Goal: Task Accomplishment & Management: Complete application form

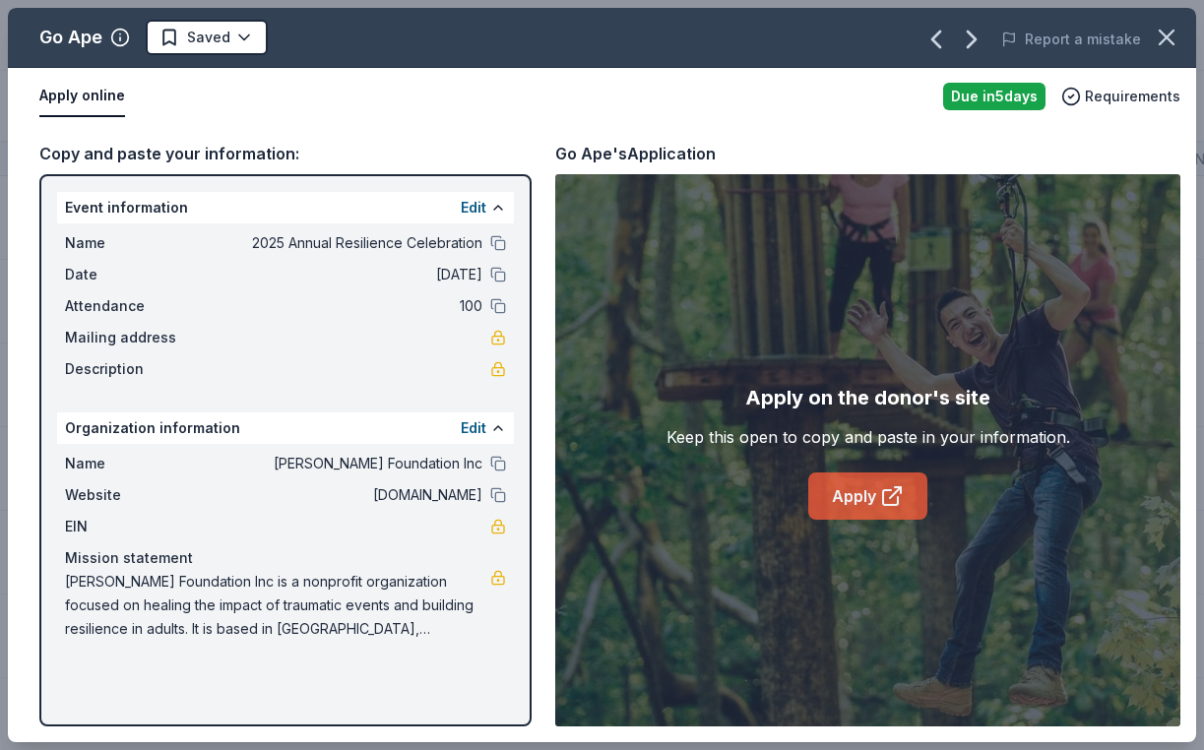
scroll to position [453, 0]
click at [883, 514] on link "Apply" at bounding box center [867, 496] width 119 height 47
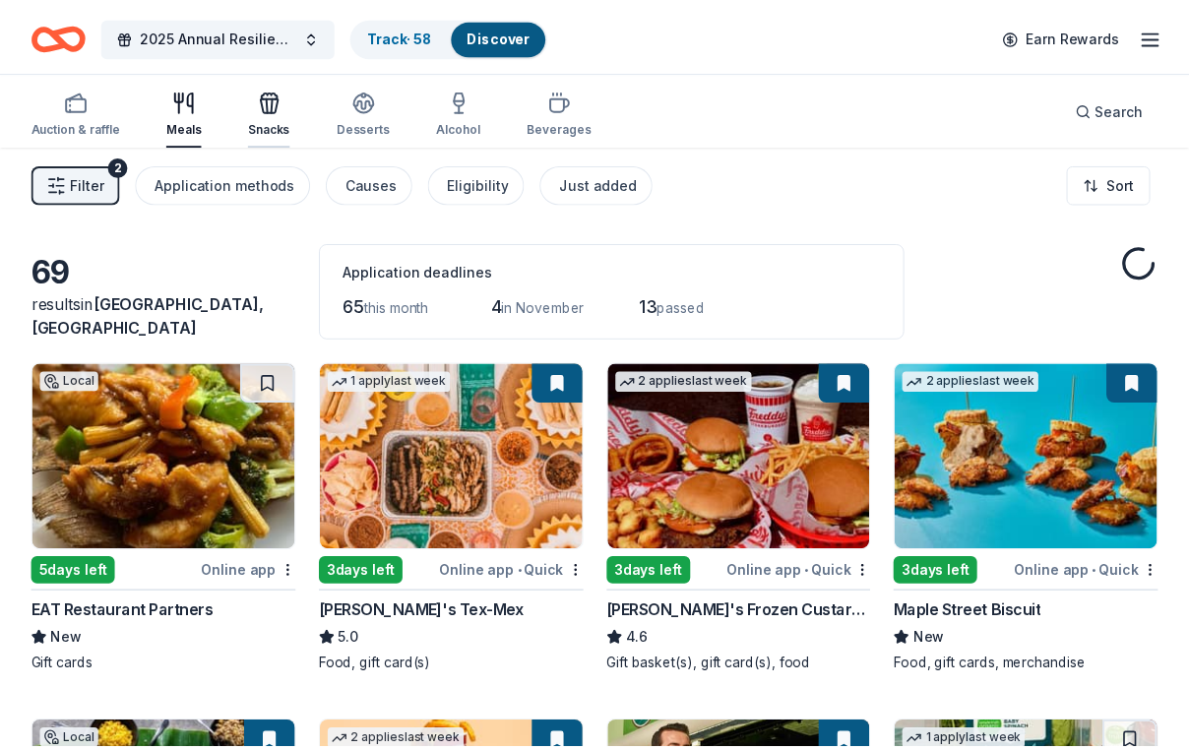
scroll to position [19, 0]
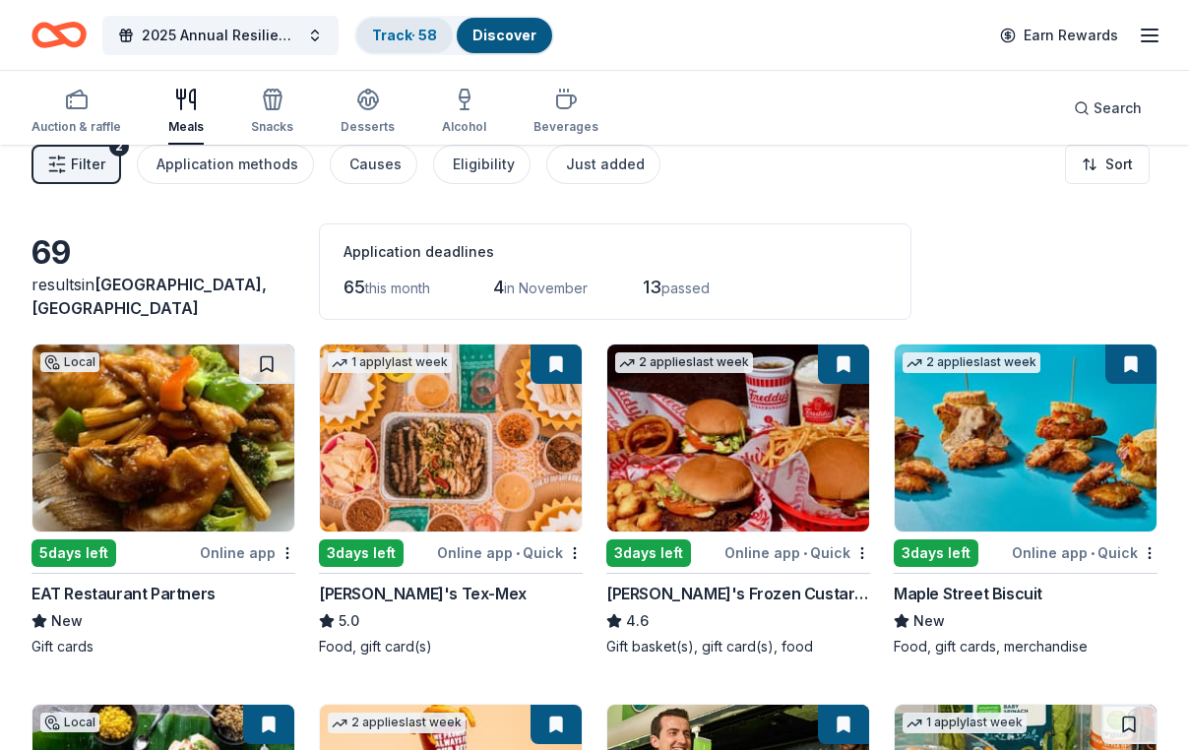
click at [430, 35] on link "Track · 58" at bounding box center [404, 35] width 65 height 17
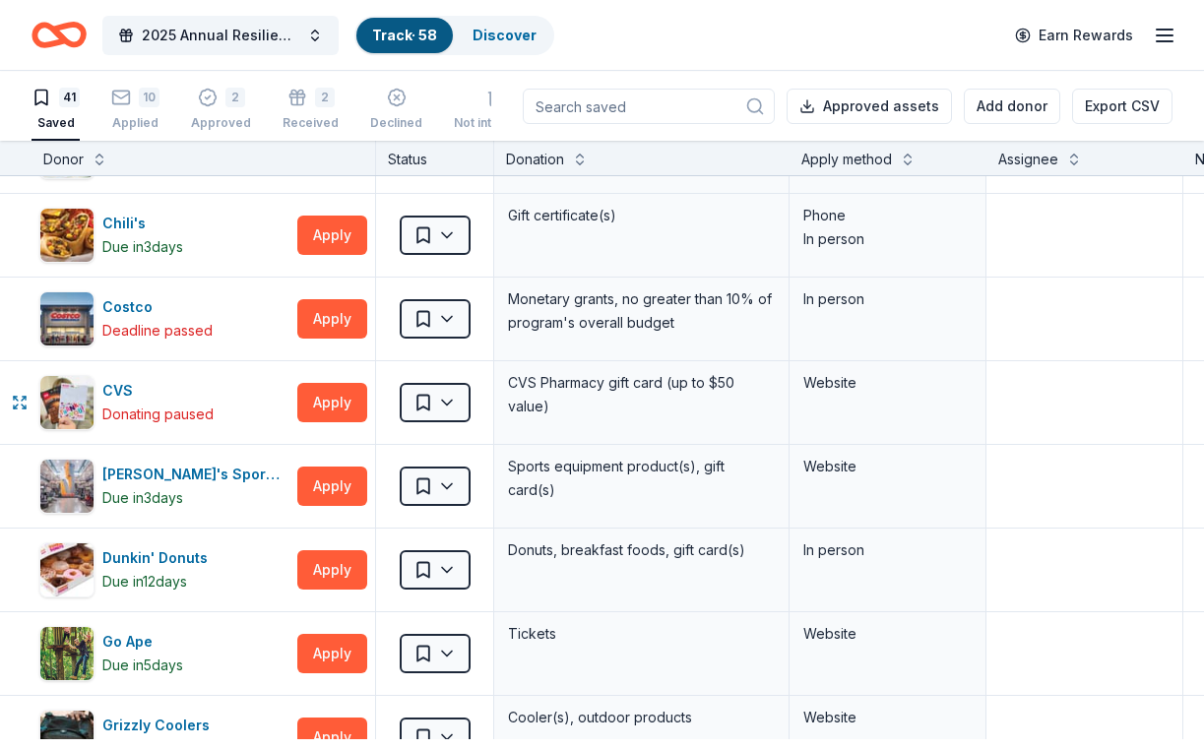
scroll to position [906, 0]
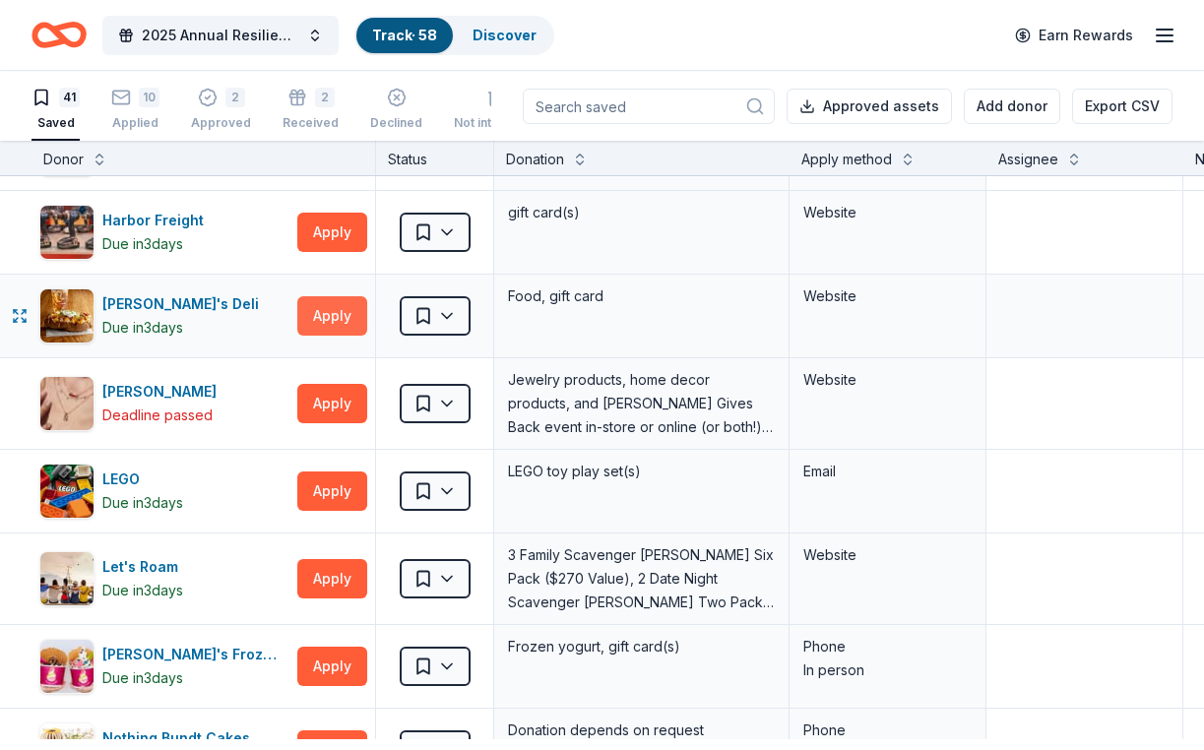
click at [326, 336] on button "Apply" at bounding box center [332, 315] width 70 height 39
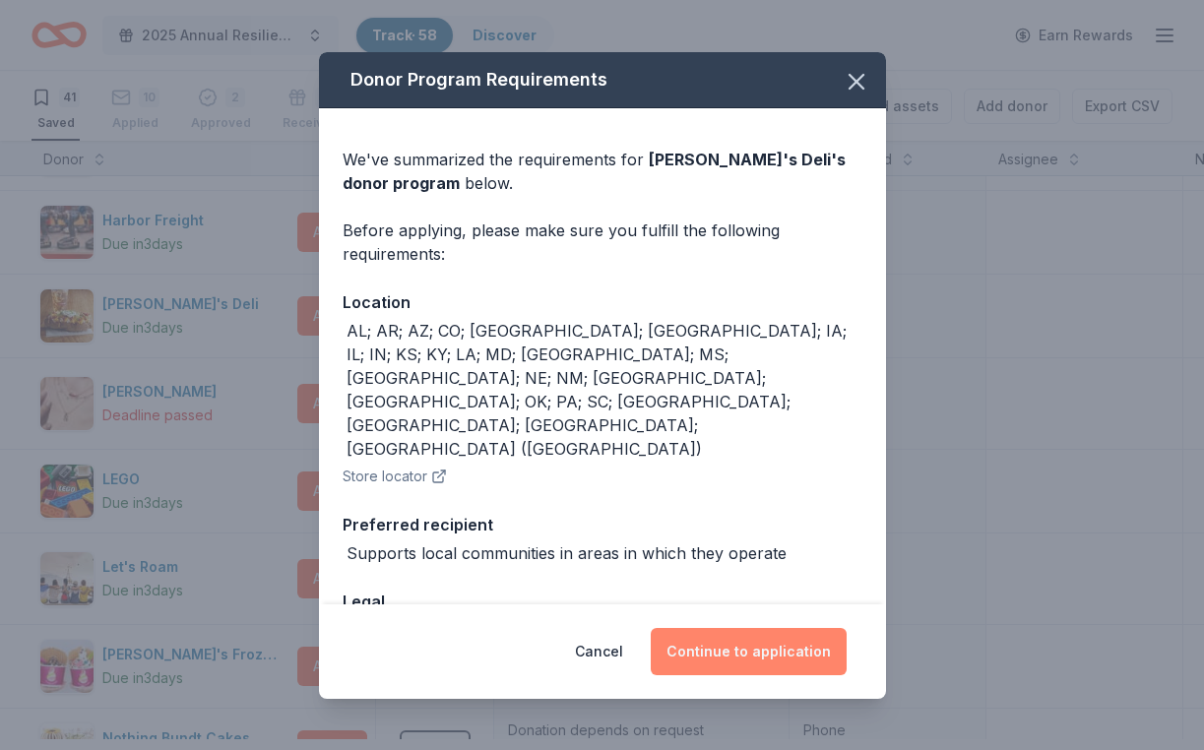
click at [742, 655] on button "Continue to application" at bounding box center [749, 651] width 196 height 47
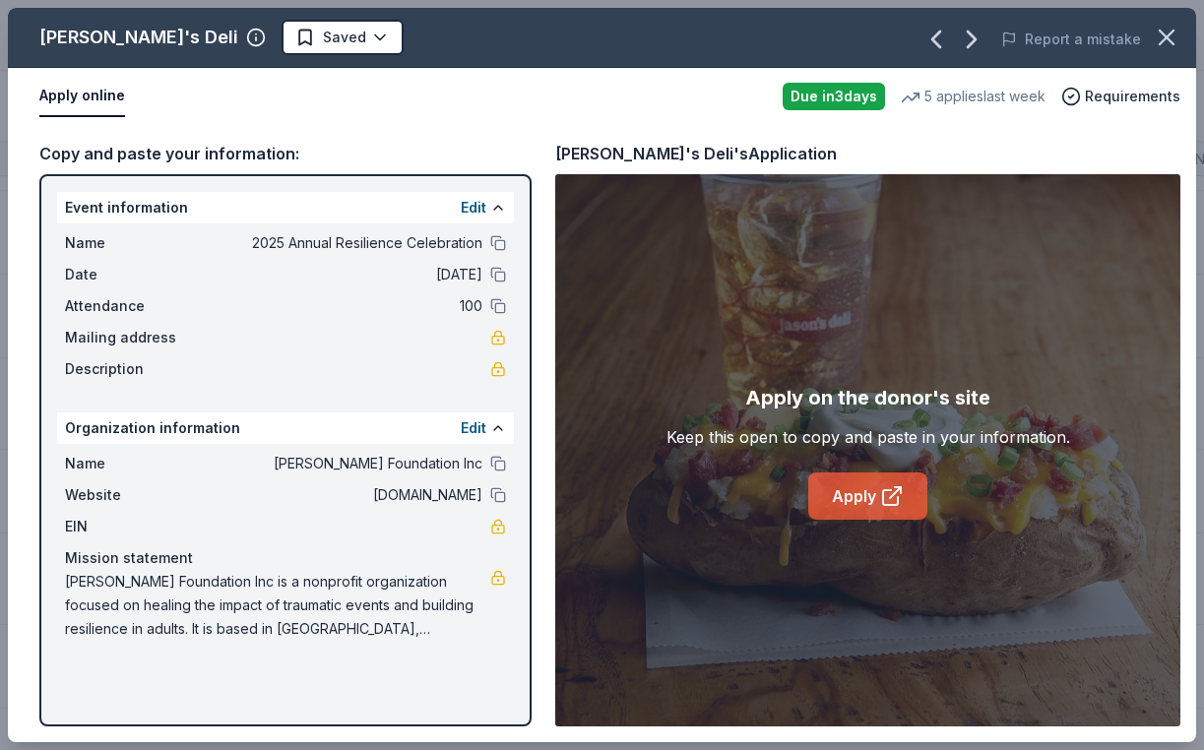
click at [892, 505] on icon at bounding box center [890, 497] width 15 height 15
click at [273, 42] on html "2025 Annual Resilience Celebration Track · 58 Discover Earn Rewards 41 Saved 10…" at bounding box center [602, 375] width 1204 height 750
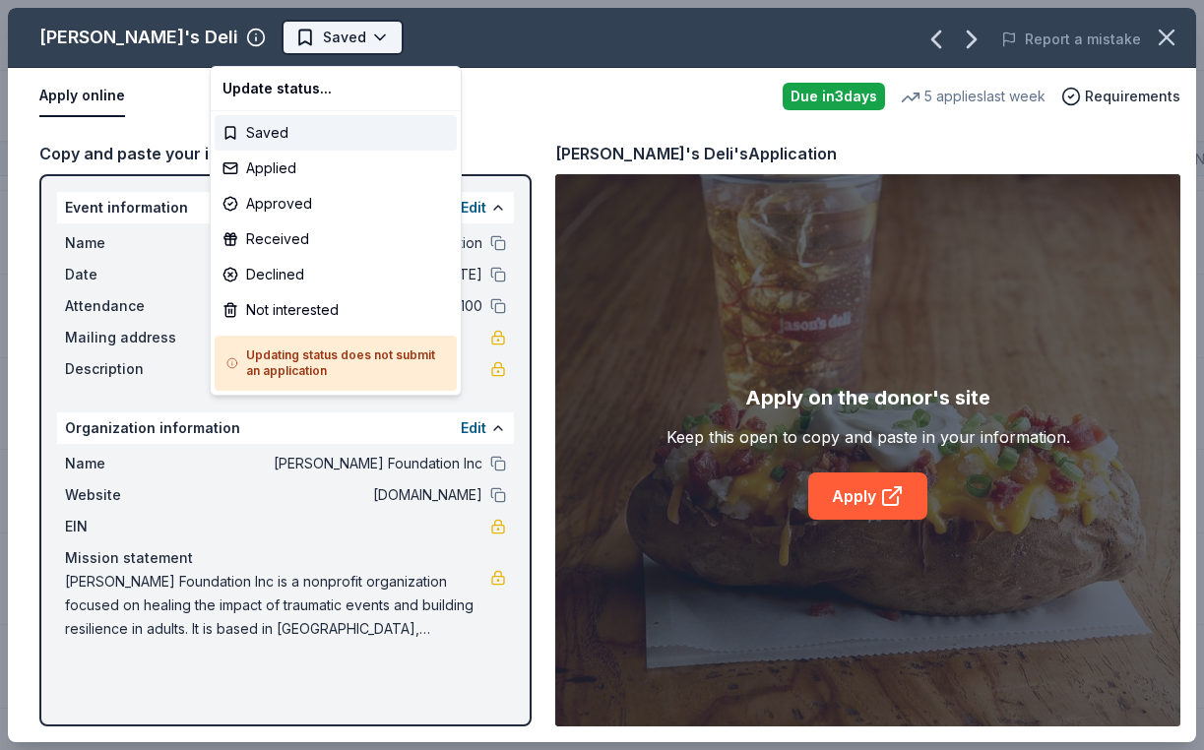
scroll to position [0, 0]
click at [286, 177] on div "Applied" at bounding box center [336, 168] width 242 height 35
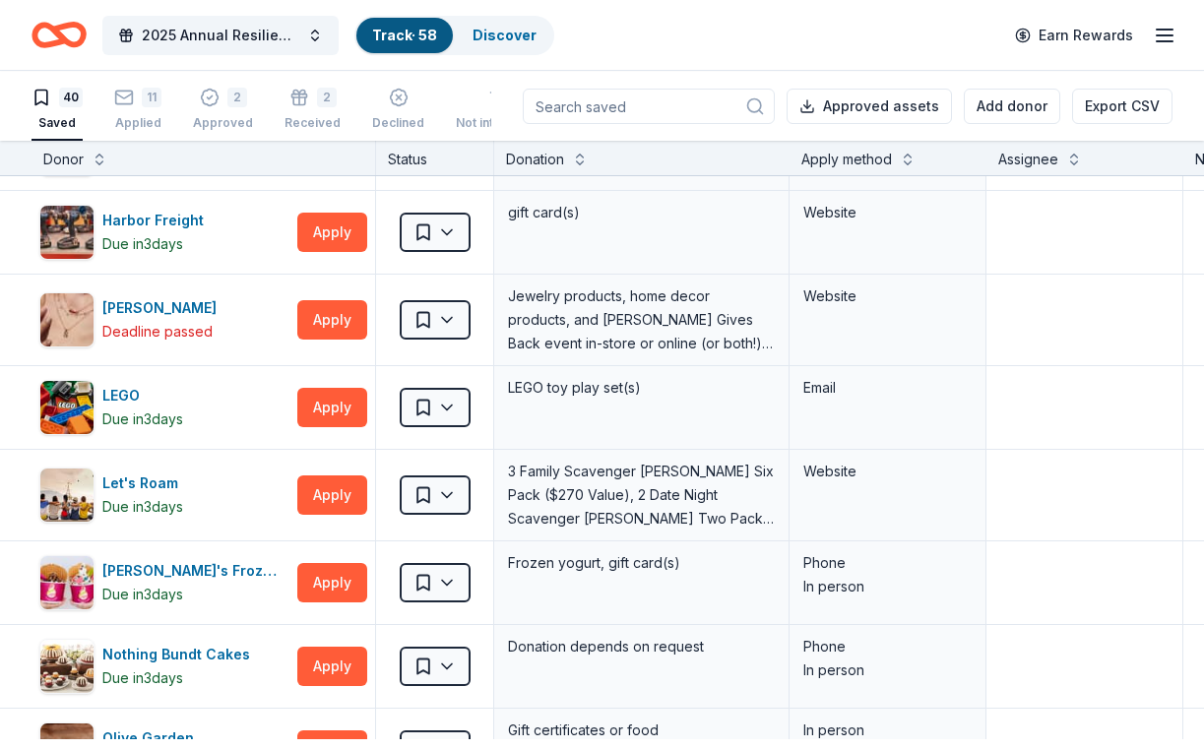
scroll to position [906, 0]
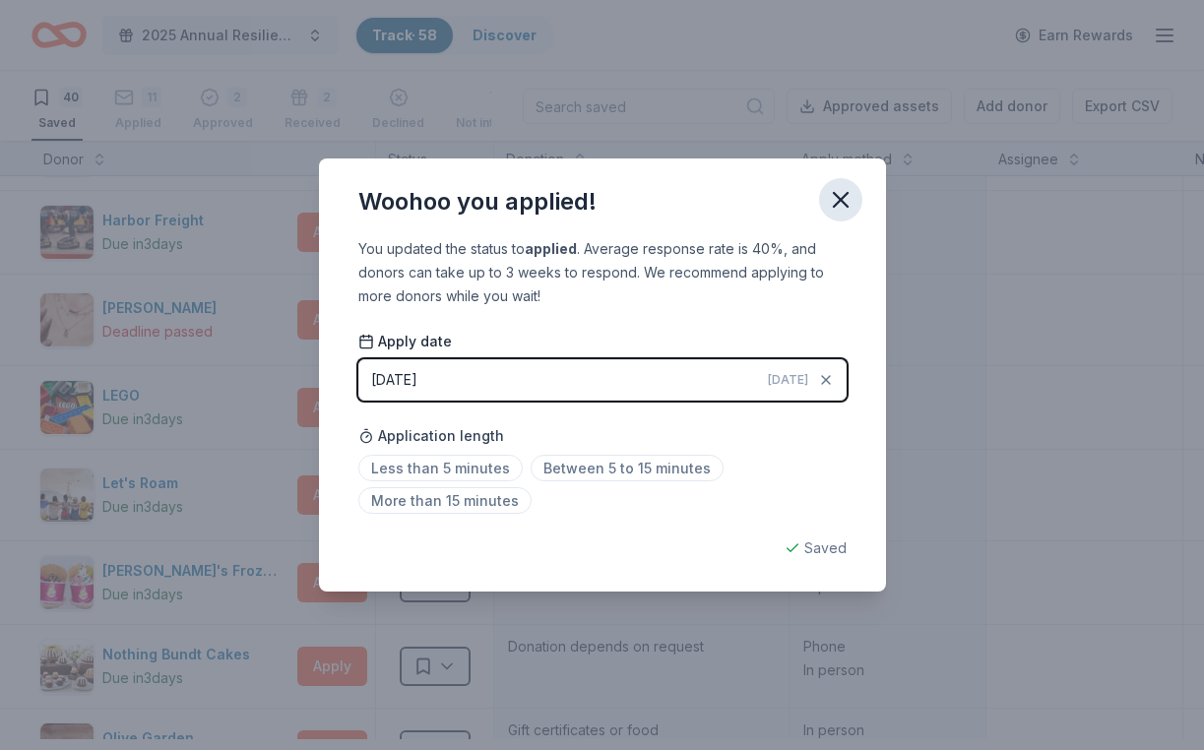
click at [848, 193] on icon "button" at bounding box center [841, 200] width 14 height 14
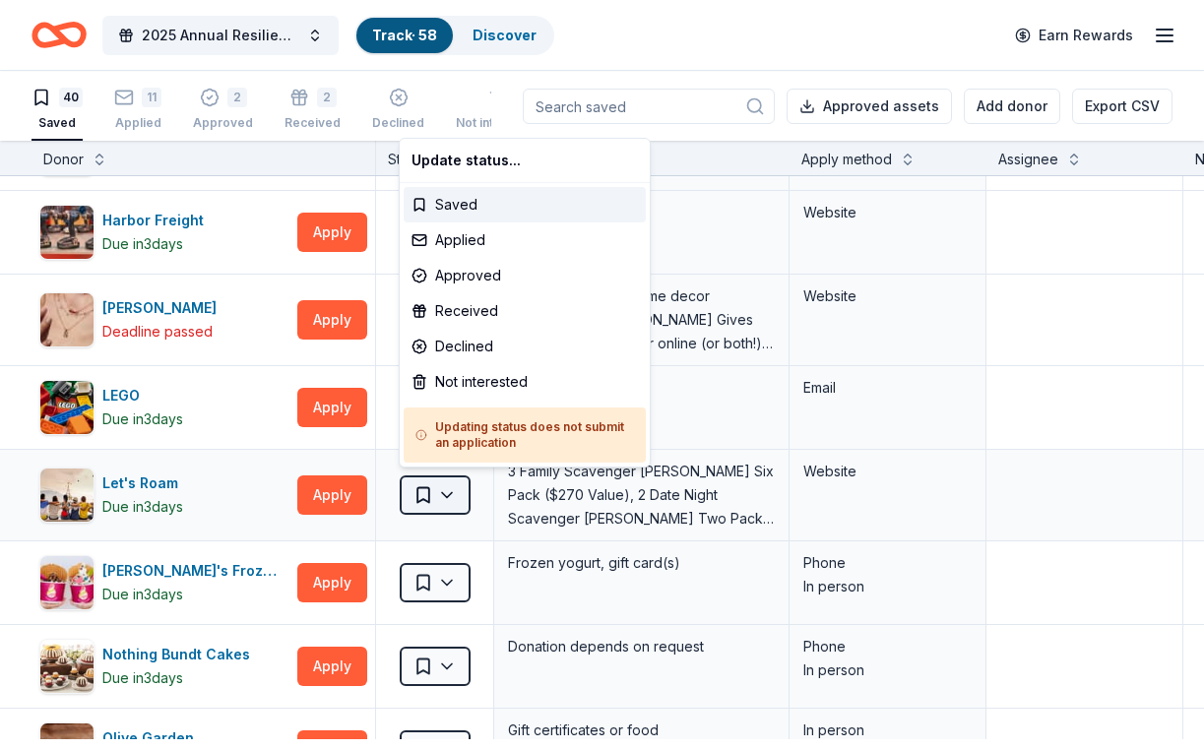
click at [434, 528] on html "2025 Annual Resilience Celebration Track · 58 Discover Earn Rewards 40 Saved 11…" at bounding box center [602, 375] width 1204 height 750
click at [462, 400] on div "Not interested" at bounding box center [525, 381] width 242 height 35
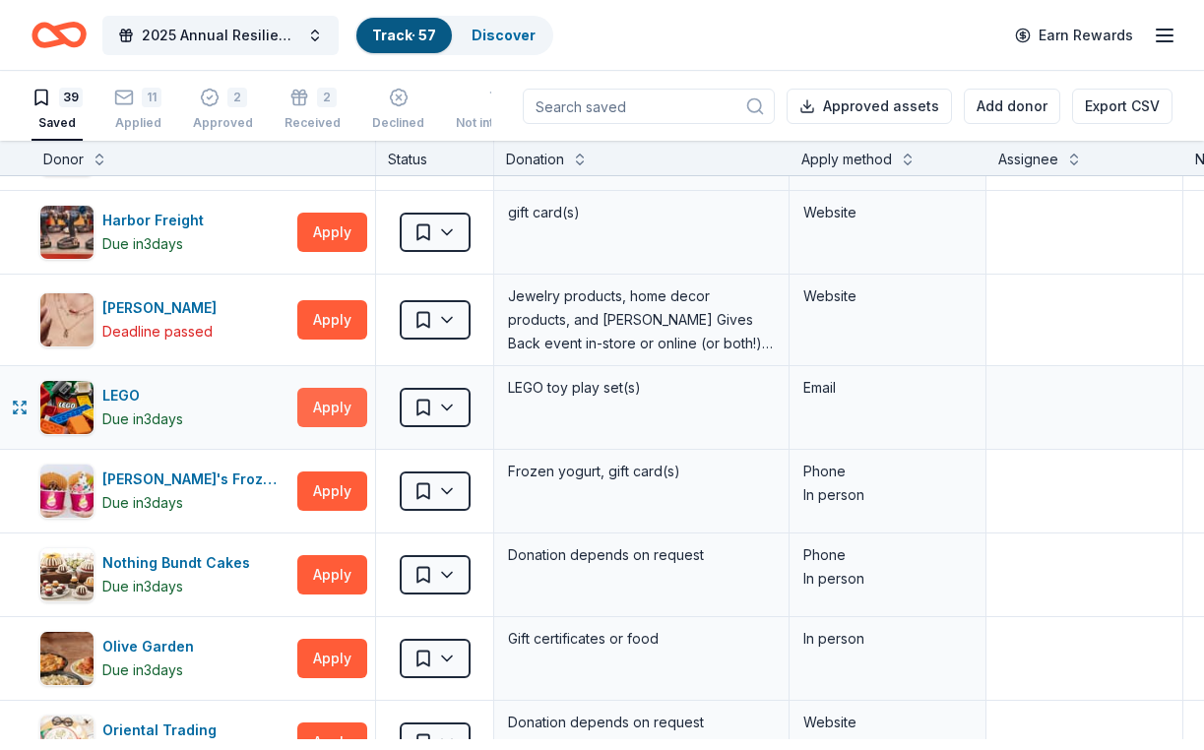
click at [325, 427] on button "Apply" at bounding box center [332, 407] width 70 height 39
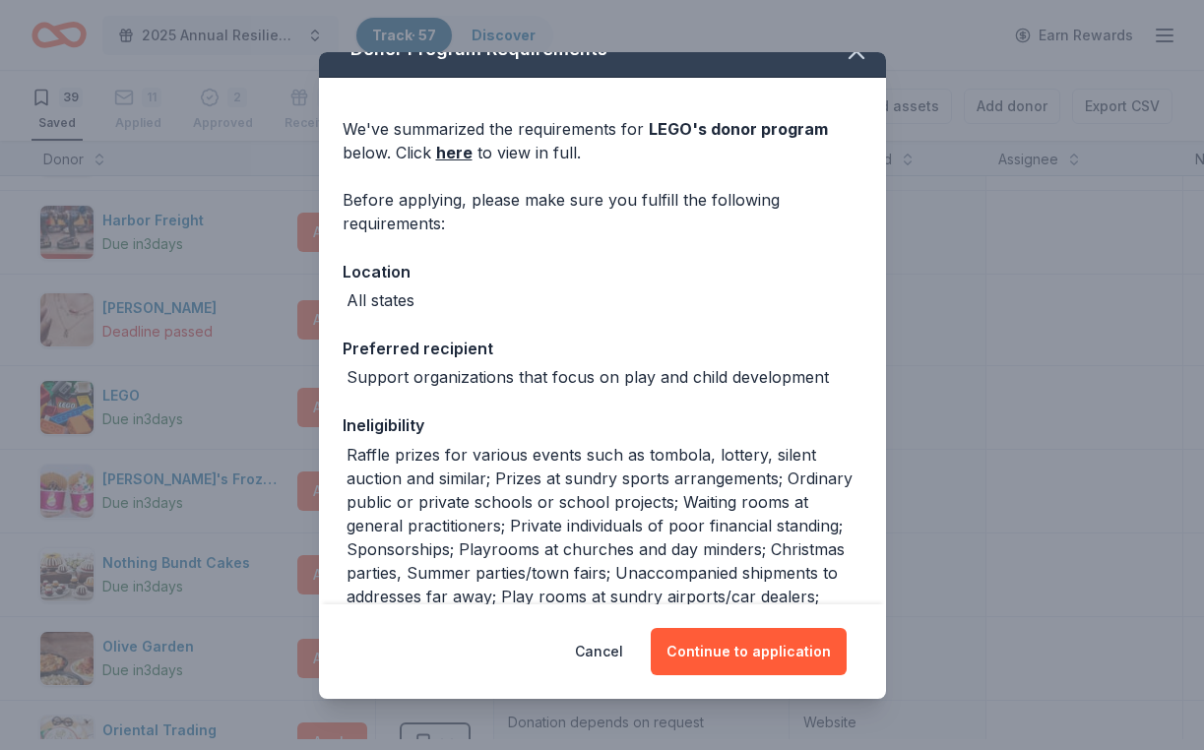
scroll to position [0, 0]
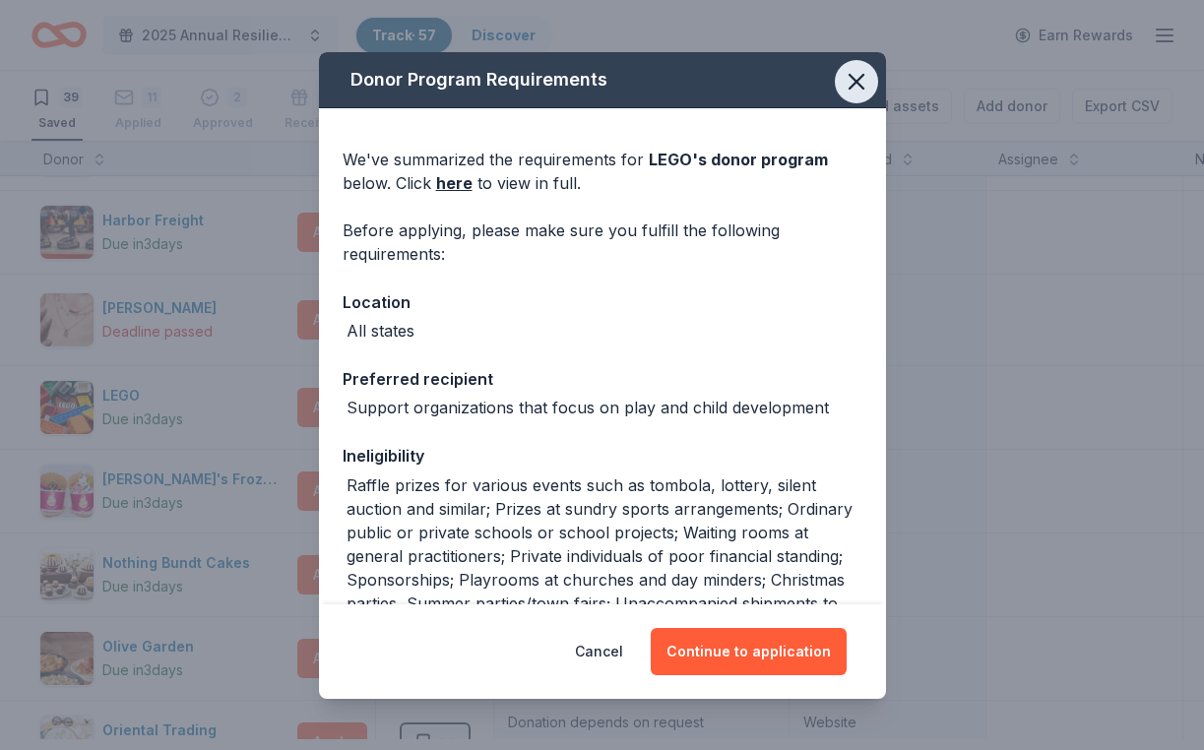
click at [863, 82] on icon "button" at bounding box center [857, 82] width 14 height 14
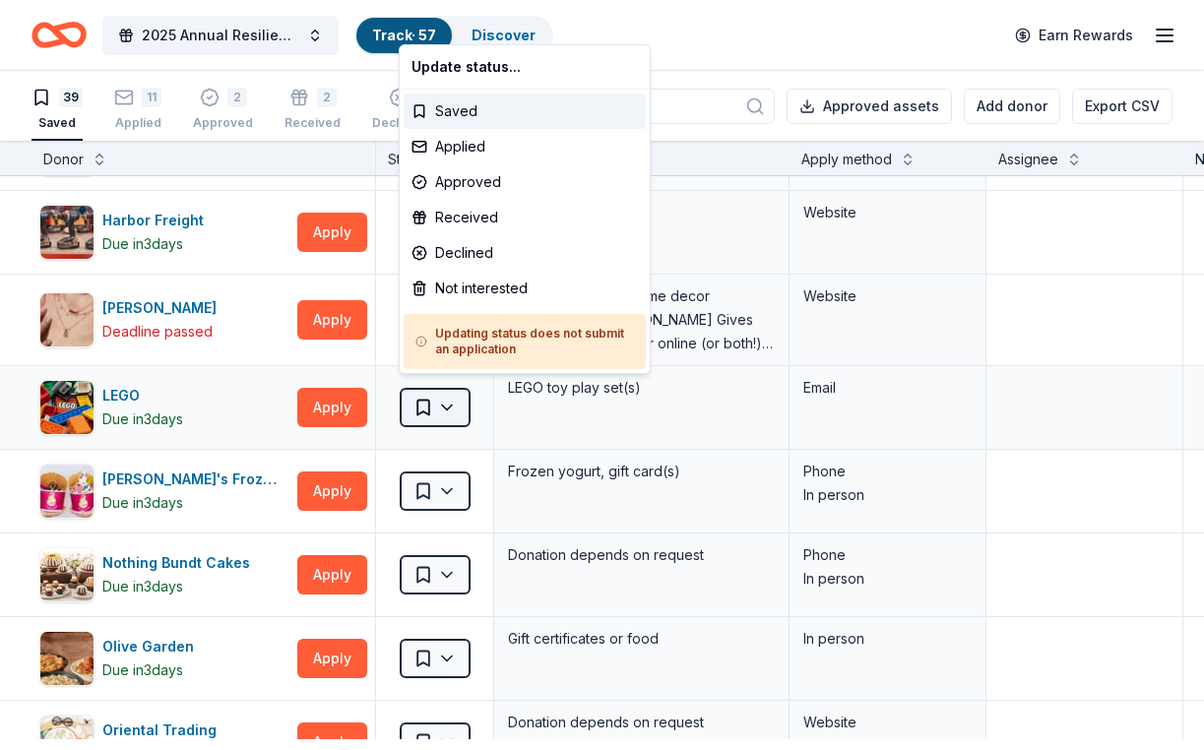
scroll to position [906, 0]
click at [456, 436] on html "2025 Annual Resilience Celebration Track · 57 Discover Earn Rewards 39 Saved 11…" at bounding box center [602, 375] width 1204 height 750
click at [476, 306] on div "Not interested" at bounding box center [525, 288] width 242 height 35
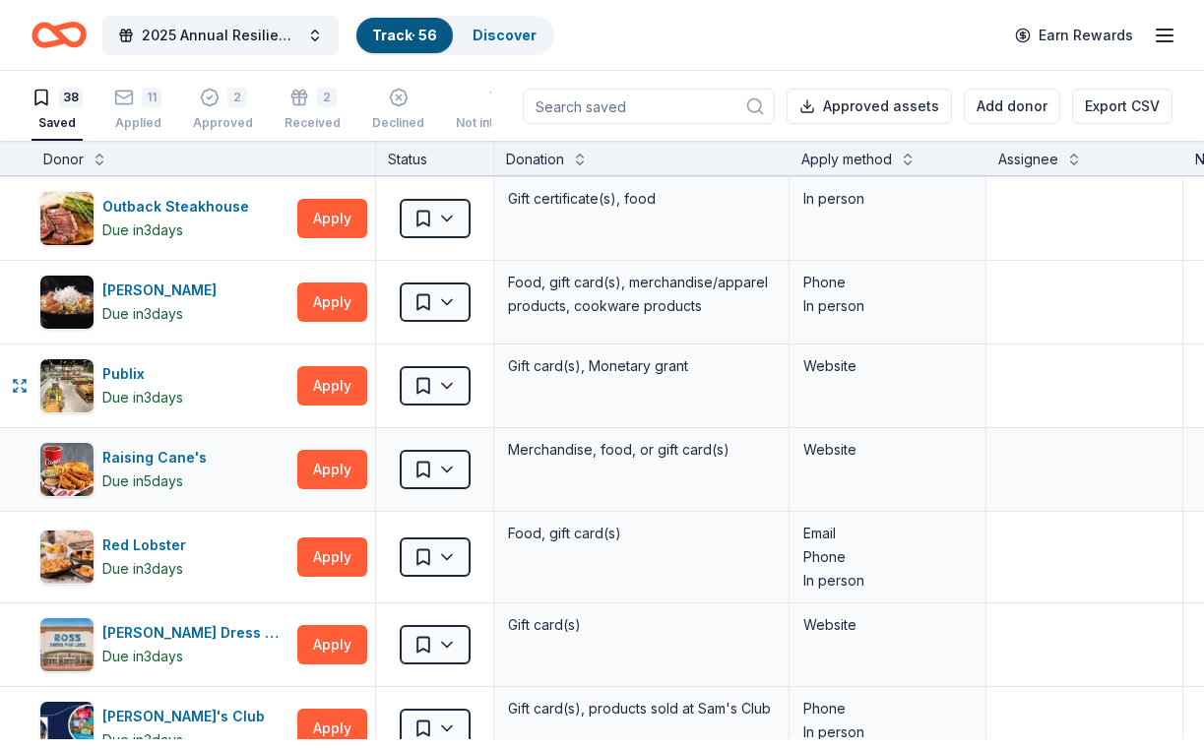
scroll to position [1472, 0]
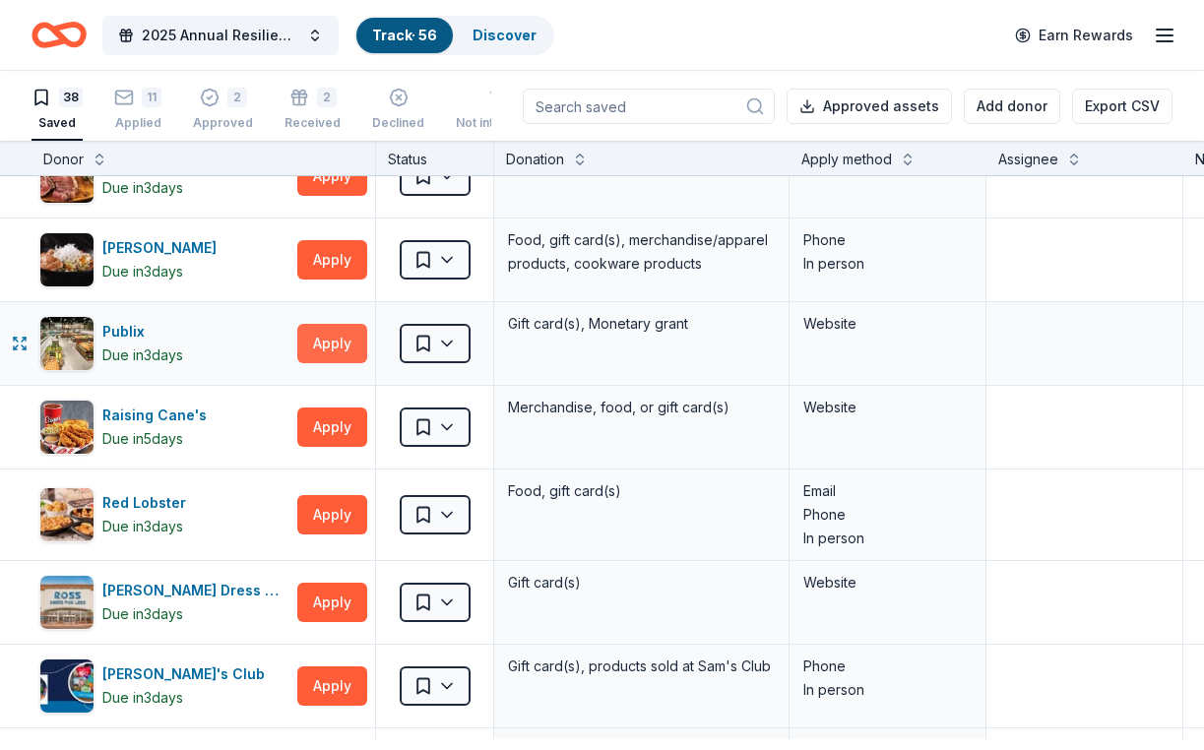
click at [319, 363] on button "Apply" at bounding box center [332, 343] width 70 height 39
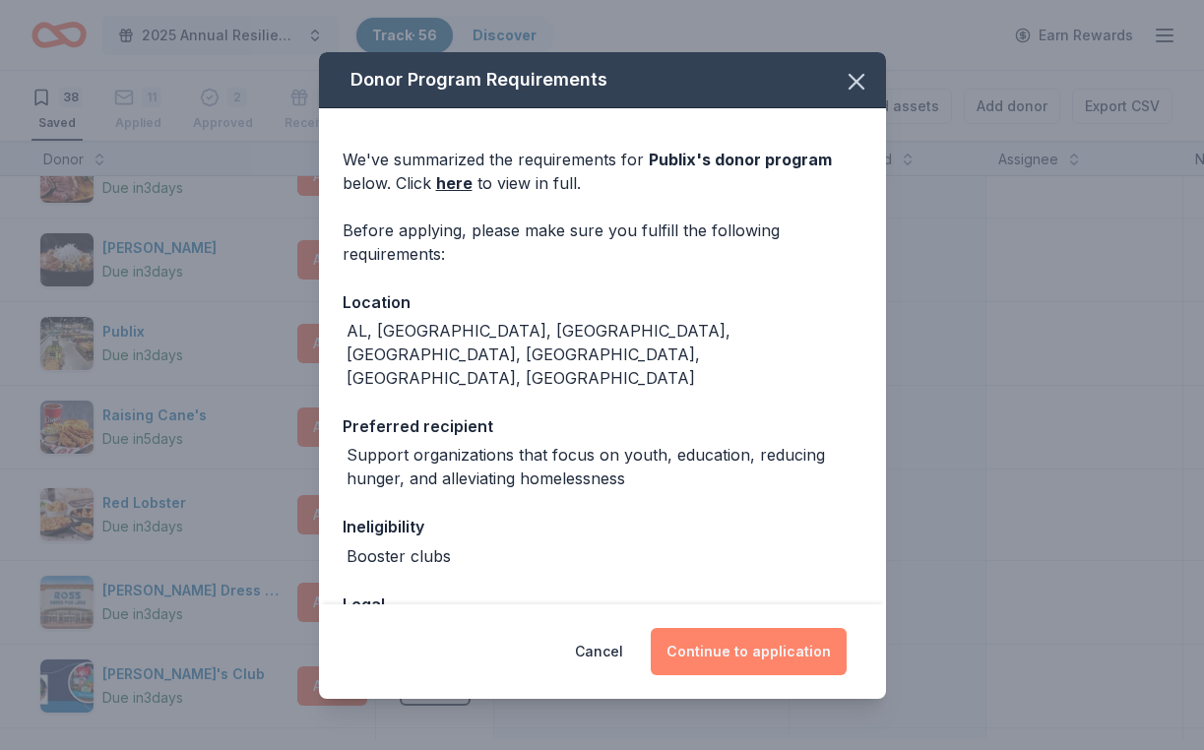
click at [758, 631] on button "Continue to application" at bounding box center [749, 651] width 196 height 47
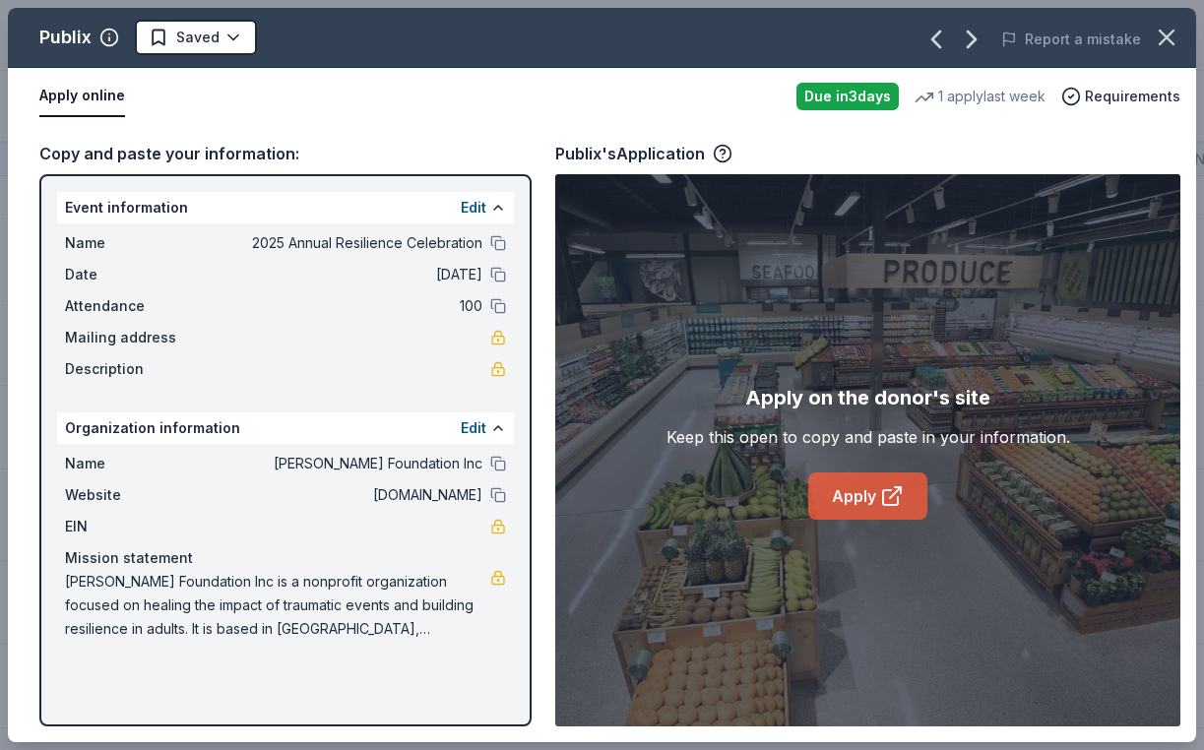
click at [845, 514] on link "Apply" at bounding box center [867, 496] width 119 height 47
click at [236, 45] on html "2025 Annual Resilience Celebration Track · 56 Discover Earn Rewards 38 Saved 11…" at bounding box center [602, 375] width 1204 height 750
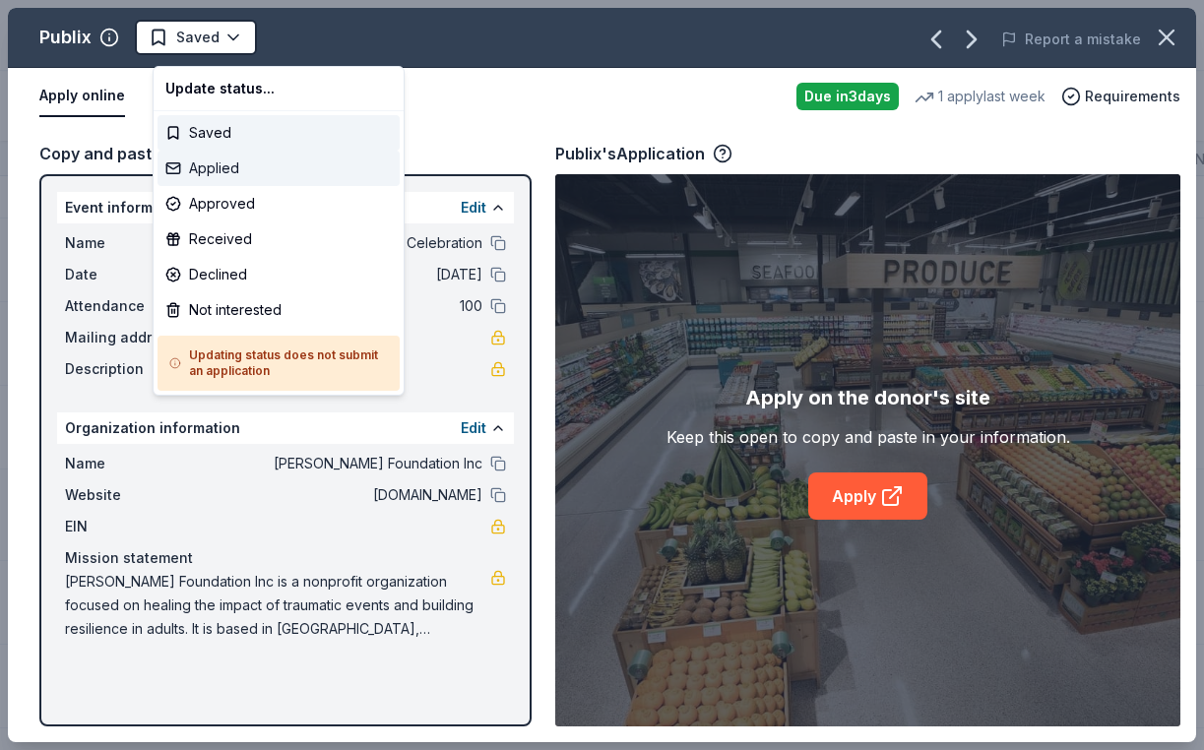
click at [241, 178] on div "Applied" at bounding box center [279, 168] width 242 height 35
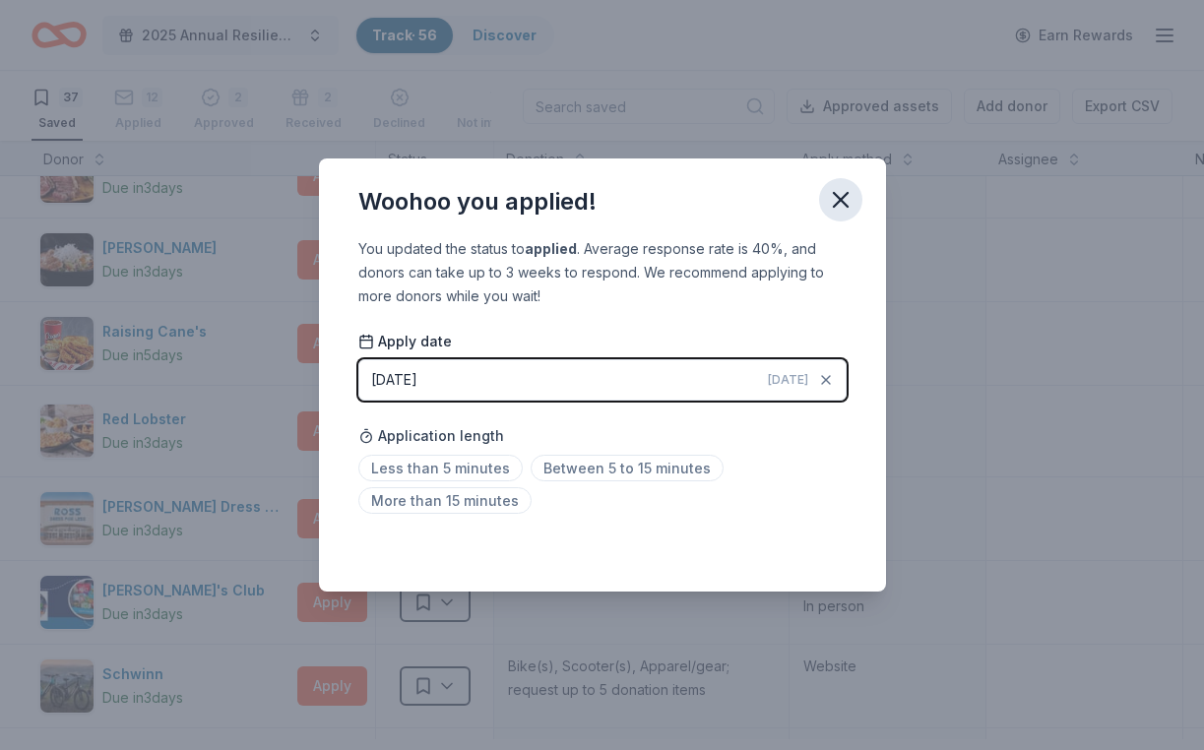
click at [862, 178] on button "button" at bounding box center [840, 199] width 43 height 43
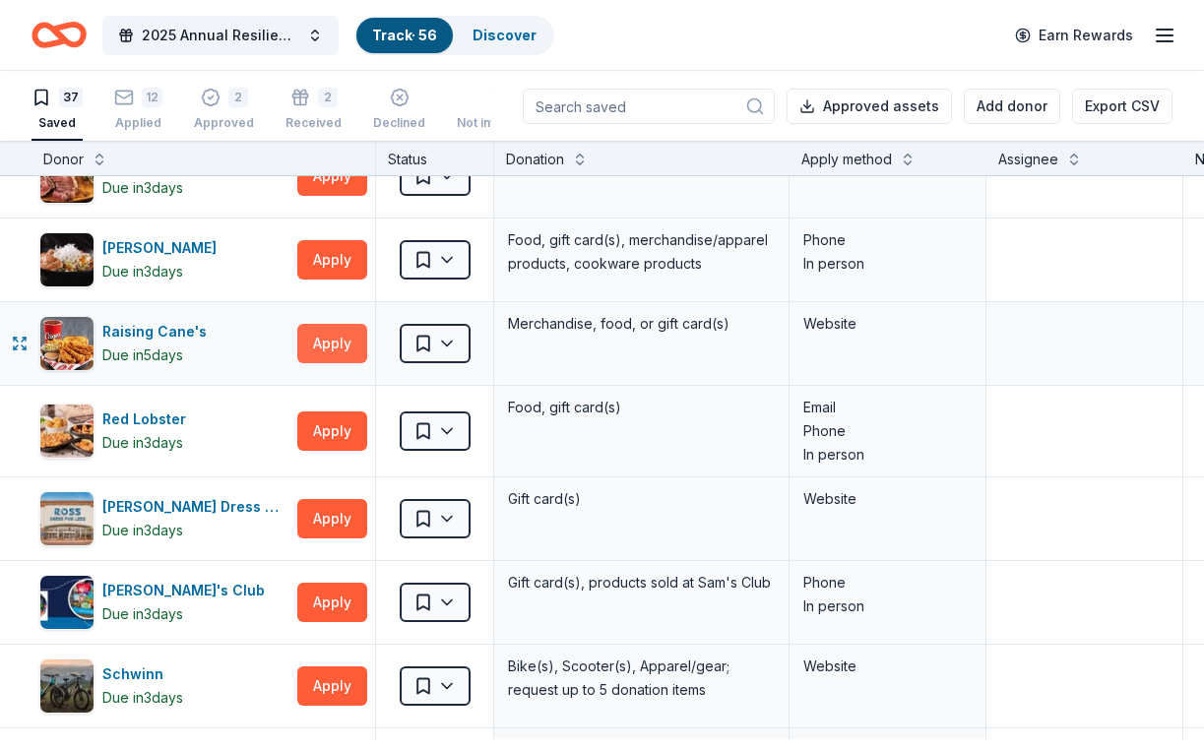
click at [329, 363] on button "Apply" at bounding box center [332, 343] width 70 height 39
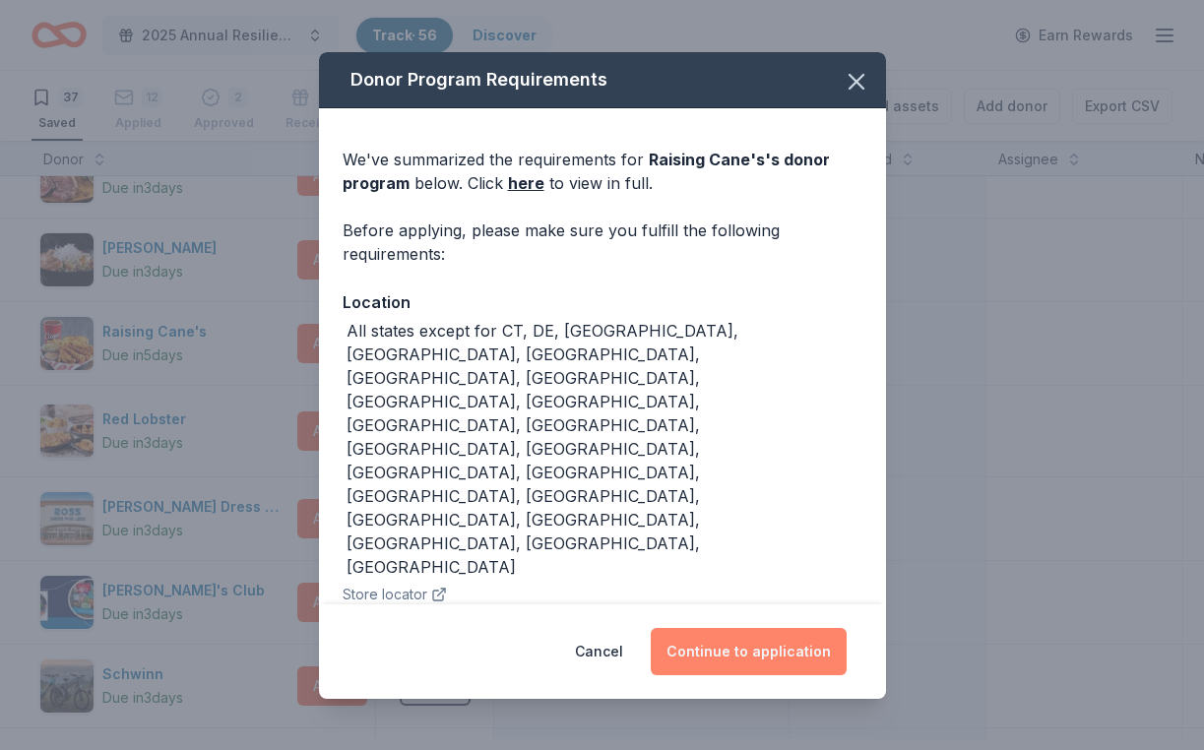
click at [812, 643] on button "Continue to application" at bounding box center [749, 651] width 196 height 47
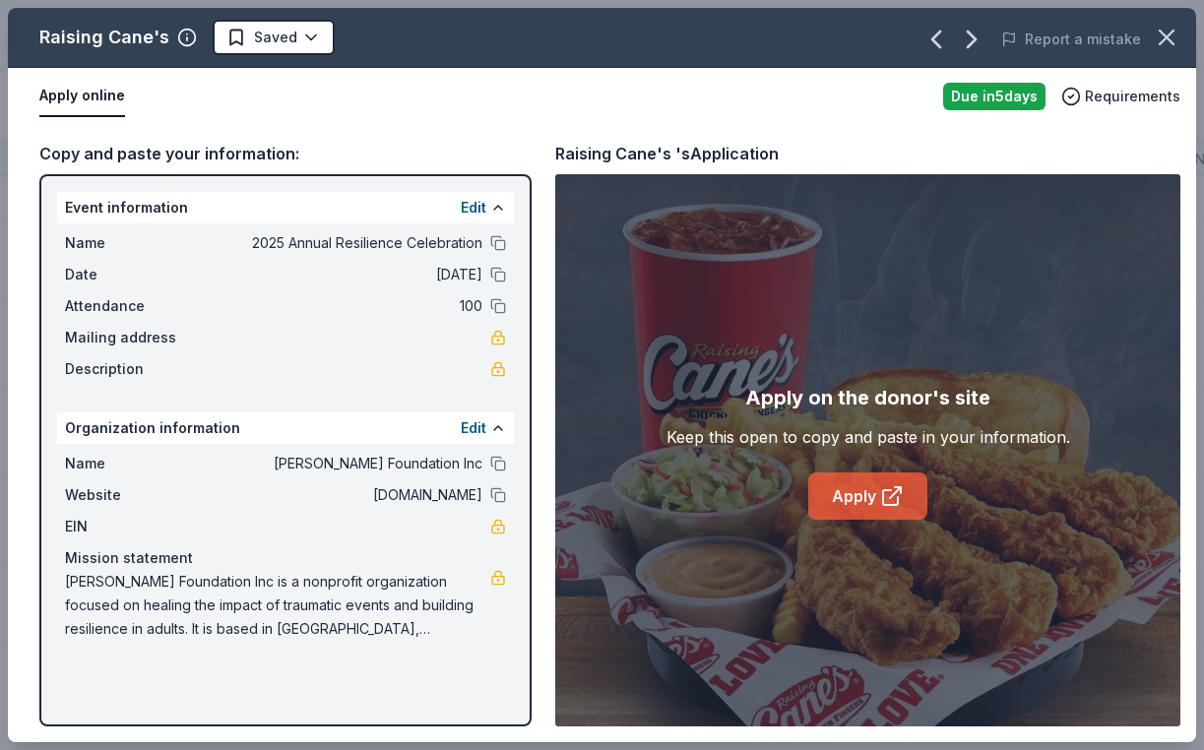
click at [862, 520] on link "Apply" at bounding box center [867, 496] width 119 height 47
